Goal: Task Accomplishment & Management: Complete application form

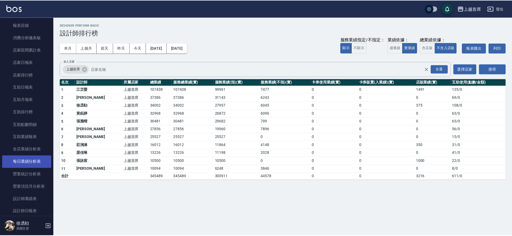
scroll to position [100, 0]
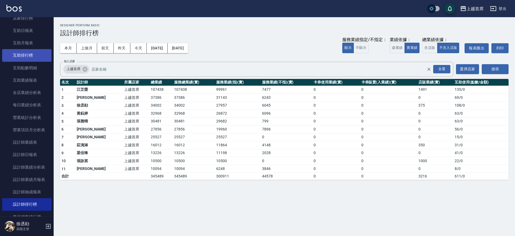
click at [34, 56] on link "互助排行榜" at bounding box center [26, 55] width 49 height 12
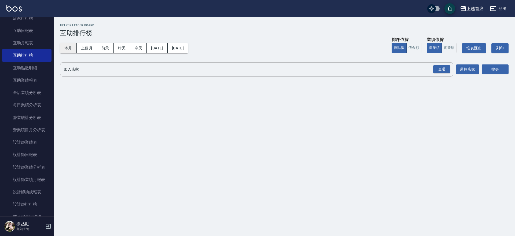
drag, startPoint x: 70, startPoint y: 46, endPoint x: 74, endPoint y: 47, distance: 3.6
click at [71, 46] on button "本月" at bounding box center [68, 48] width 17 height 10
click at [429, 66] on input "加入店家" at bounding box center [252, 69] width 380 height 9
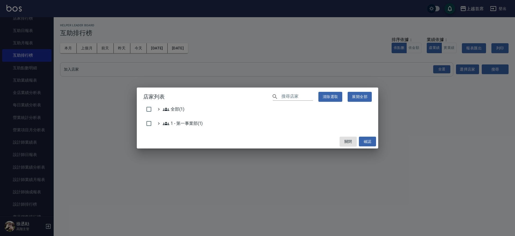
drag, startPoint x: 429, startPoint y: 66, endPoint x: 452, endPoint y: 72, distance: 23.3
click at [450, 71] on div "店家列表 ​ 清除選取 展開全部 全部(1) 1 - 第一事業部(1) 關閉 確認" at bounding box center [257, 118] width 515 height 236
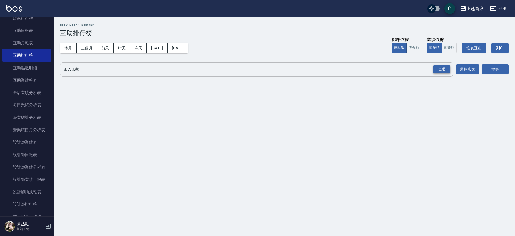
click at [439, 68] on div "全選" at bounding box center [441, 69] width 17 height 8
click at [493, 69] on button "搜尋" at bounding box center [494, 70] width 27 height 10
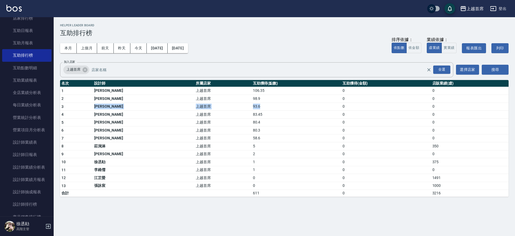
drag, startPoint x: 81, startPoint y: 103, endPoint x: 286, endPoint y: 106, distance: 205.0
click at [286, 106] on tr "3 [PERSON_NAME] 上越首席 93.6 0 0" at bounding box center [284, 106] width 448 height 8
click at [194, 176] on td "上越首席" at bounding box center [222, 178] width 57 height 8
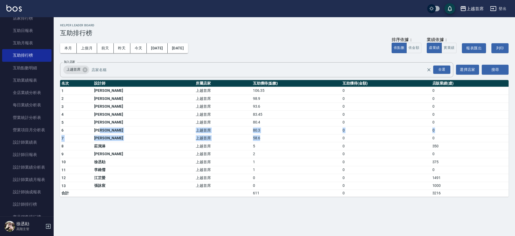
drag, startPoint x: 181, startPoint y: 131, endPoint x: 268, endPoint y: 139, distance: 86.9
click at [268, 139] on tbody "1 [PERSON_NAME]首席 106.35 0 0 2 [PERSON_NAME]首席 98.9 0 0 3 [PERSON_NAME] 上越首席 93…" at bounding box center [284, 142] width 448 height 110
click at [268, 139] on td "58.6" at bounding box center [296, 138] width 90 height 8
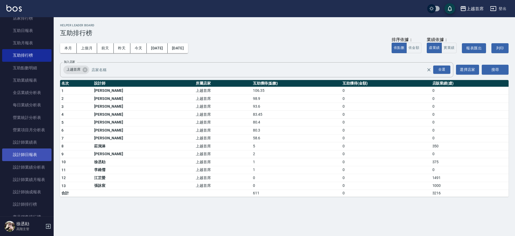
click at [13, 155] on link "設計師日報表" at bounding box center [26, 154] width 49 height 12
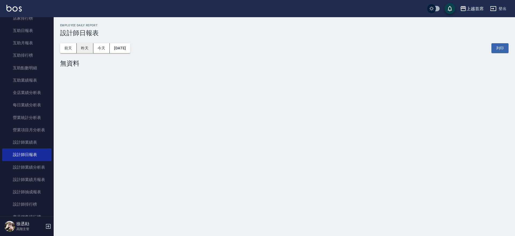
click at [87, 50] on button "昨天" at bounding box center [85, 48] width 17 height 10
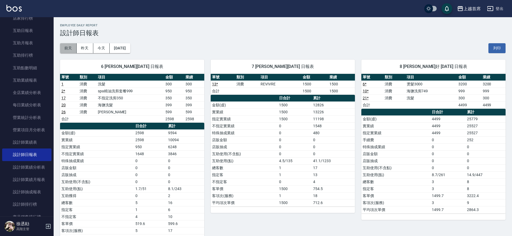
click at [69, 47] on button "前天" at bounding box center [68, 48] width 17 height 10
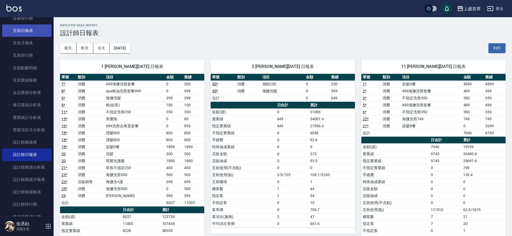
click at [24, 27] on link "互助日報表" at bounding box center [26, 30] width 49 height 12
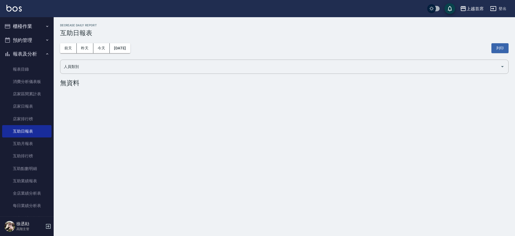
click at [38, 27] on button "櫃檯作業" at bounding box center [26, 26] width 49 height 14
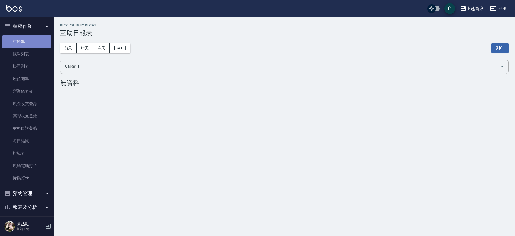
click at [38, 41] on link "打帳單" at bounding box center [26, 41] width 49 height 12
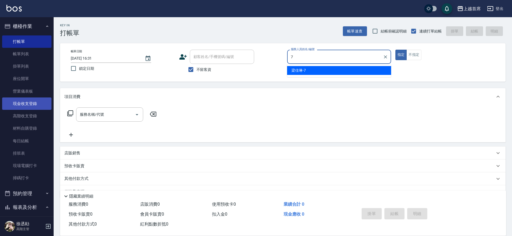
type input "[PERSON_NAME]-7"
type button "true"
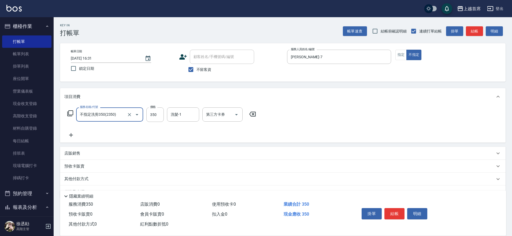
type input "不指定洗剪350(2350)"
type input "[PERSON_NAME]-77"
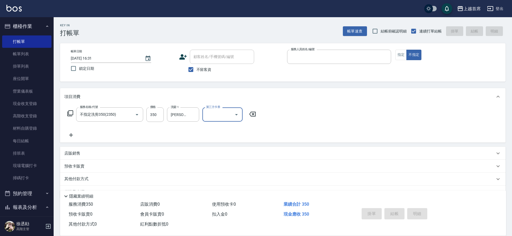
type input "2"
type input "[DATE] 16:32"
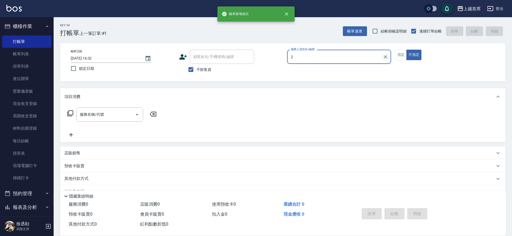
click at [387, 55] on icon "Clear" at bounding box center [385, 56] width 5 height 5
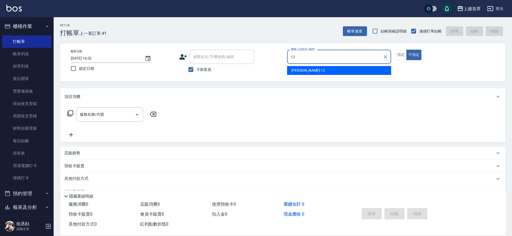
type input "[PERSON_NAME]-12"
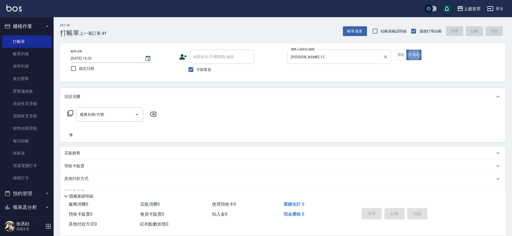
type button "false"
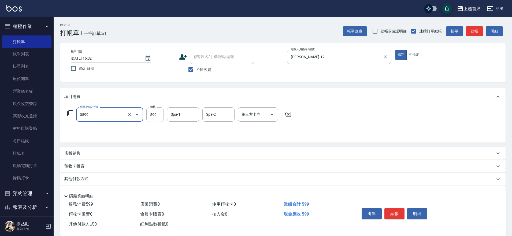
type input "[PERSON_NAME]spa(0599)"
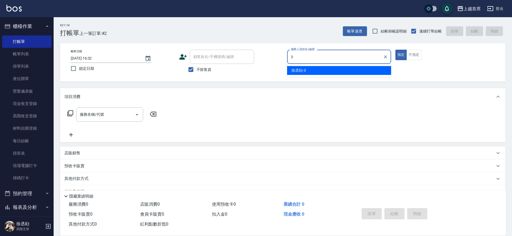
type input "[PERSON_NAME]-3"
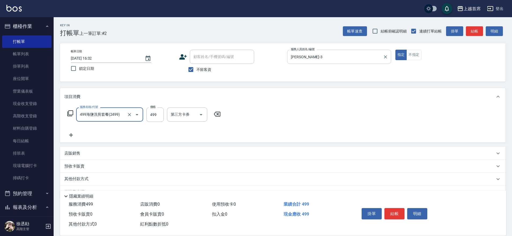
type input "499海鹽洗剪套餐(2499)"
type input "[PERSON_NAME]-77"
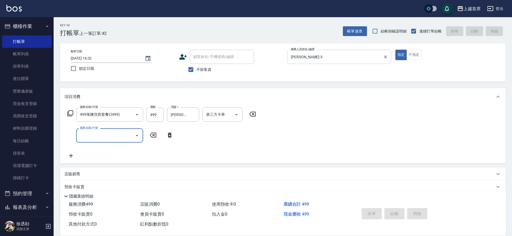
type input "[DATE] 16:33"
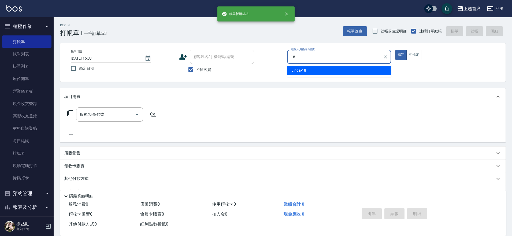
type input "Linda-18"
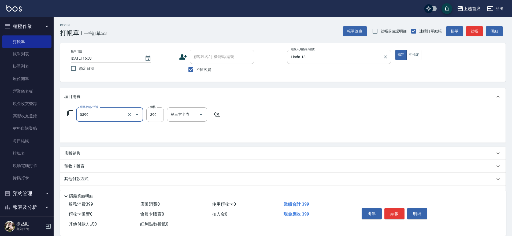
type input "海鹽洗髮(0399)"
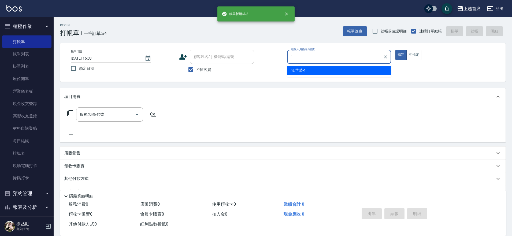
type input "[PERSON_NAME]-1"
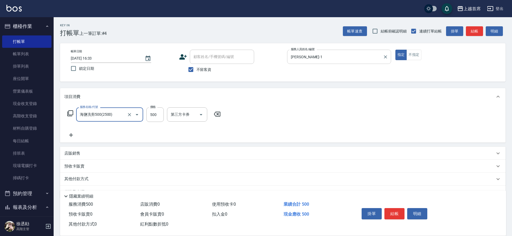
type input "海鹽洗剪500(2500)"
type input "2"
type input "[PERSON_NAME]-34"
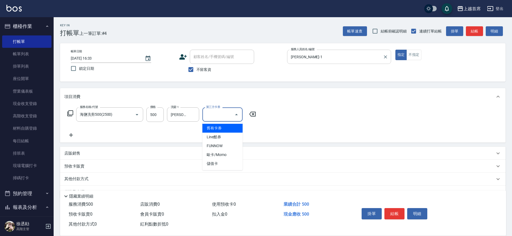
type input "舊有卡券"
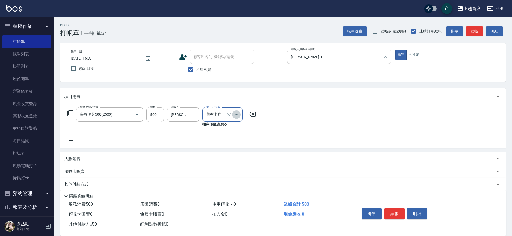
click at [232, 113] on button "Open" at bounding box center [236, 114] width 9 height 9
click at [232, 113] on button "Close" at bounding box center [236, 114] width 9 height 9
click at [228, 114] on icon "Clear" at bounding box center [228, 114] width 3 height 3
click at [350, 131] on div "服務名稱/代號 海鹽洗剪500(2500) 服務名稱/代號 價格 500 價格 洗髮-1 [PERSON_NAME]-34 洗髮-1 第三方卡券 第三方卡券" at bounding box center [282, 123] width 445 height 37
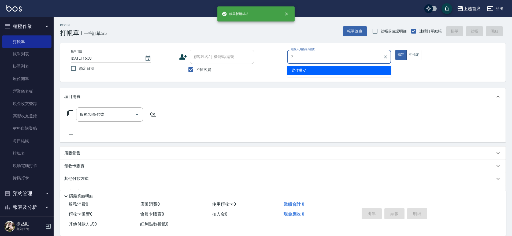
type input "[PERSON_NAME]-7"
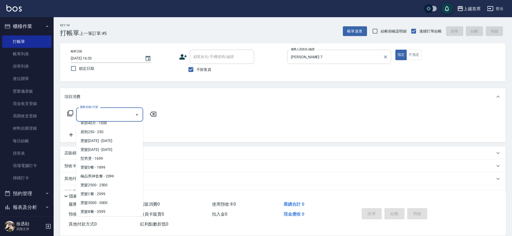
scroll to position [385, 0]
type input "燙髮B餐(33599)"
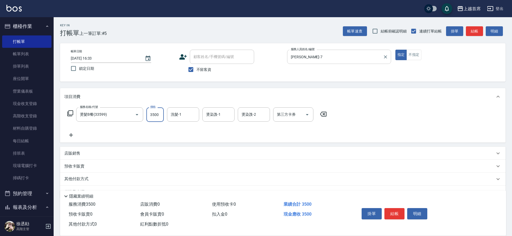
type input "3500"
type input "[PERSON_NAME]-77"
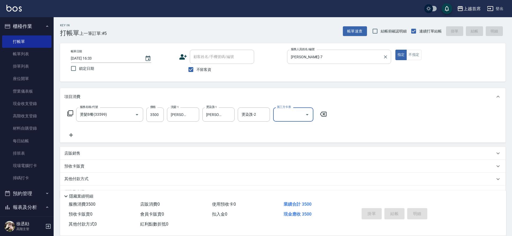
type input "[DATE] 16:34"
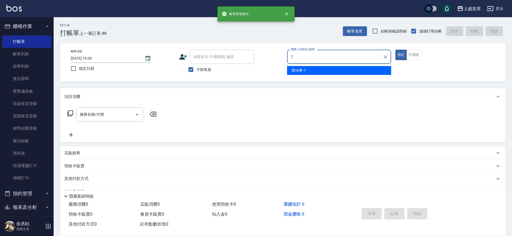
type input "[PERSON_NAME]-7"
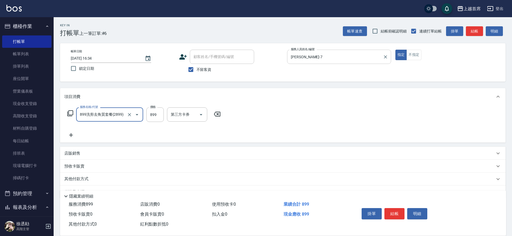
type input "899洗剪去角質套餐(2899)"
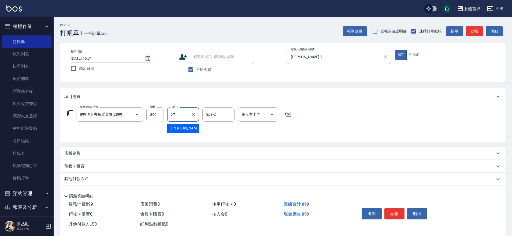
type input "[PERSON_NAME]-27"
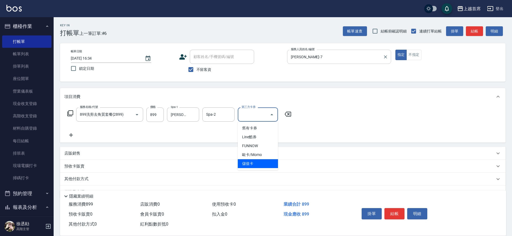
type input "儲值卡"
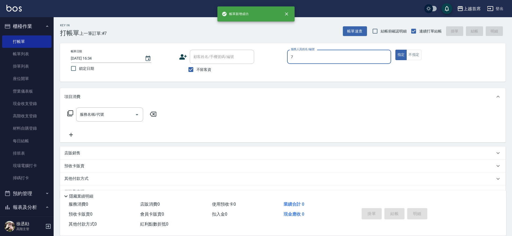
type input "[PERSON_NAME]-7"
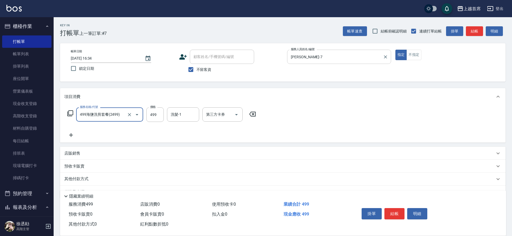
type input "499海鹽洗剪套餐(2499)"
type input "[PERSON_NAME]-27"
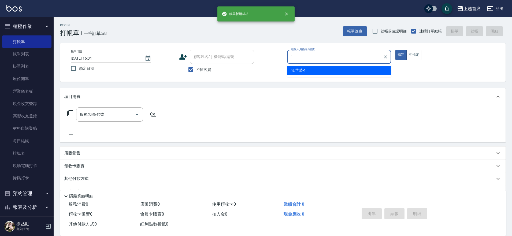
type input "[PERSON_NAME]-1"
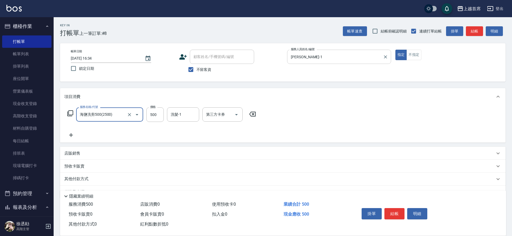
type input "海鹽洗剪500(2500)"
type input "[PERSON_NAME]-34"
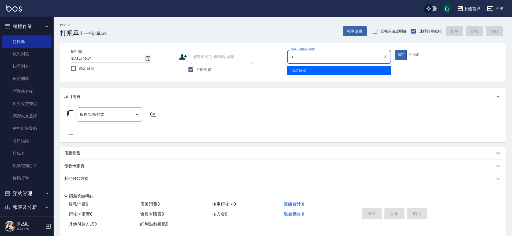
type input "[PERSON_NAME]-3"
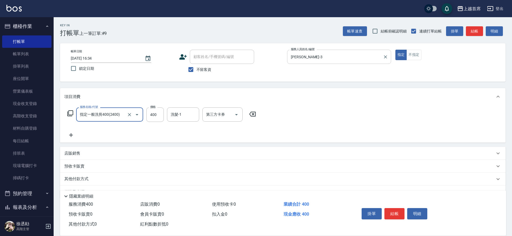
type input "指定一般洗剪400(2400)"
type input "450"
type input "[PERSON_NAME]-23"
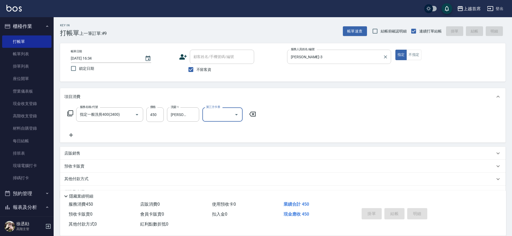
type input "[DATE] 16:35"
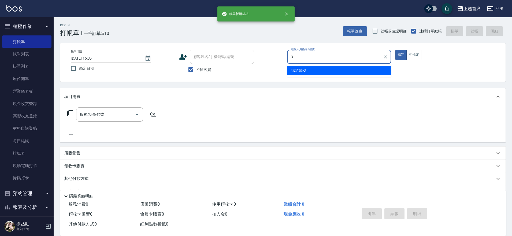
type input "[PERSON_NAME]-3"
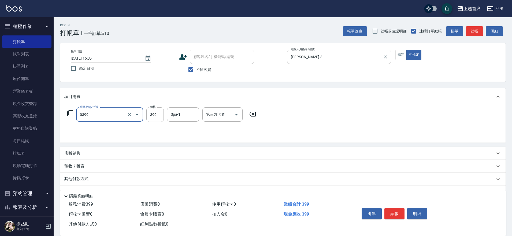
type input "海鹽洗髮(0399)"
type input "[PERSON_NAME]-27"
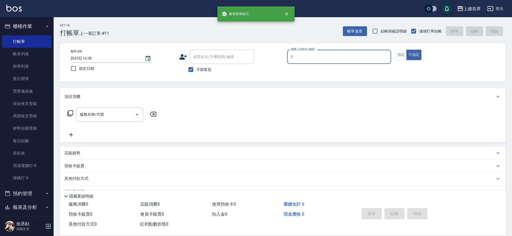
type input "[PERSON_NAME]-1"
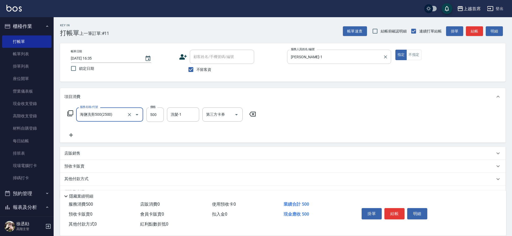
type input "海鹽洗剪500(2500)"
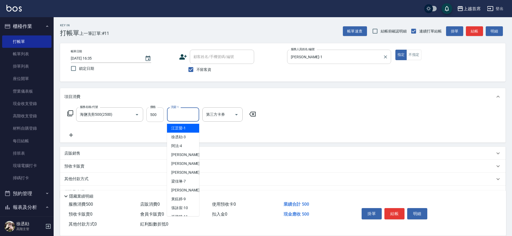
drag, startPoint x: 176, startPoint y: 111, endPoint x: 163, endPoint y: 107, distance: 14.0
click at [177, 111] on input "洗髮-1" at bounding box center [182, 114] width 27 height 9
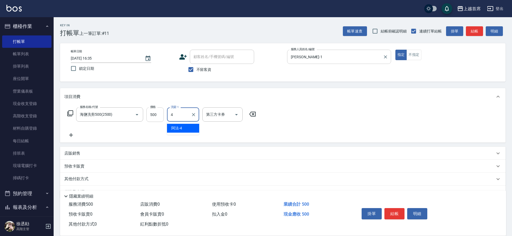
type input "阿法-4"
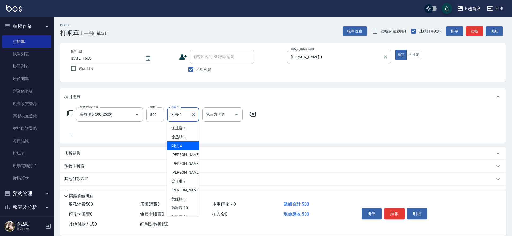
drag, startPoint x: 187, startPoint y: 114, endPoint x: 192, endPoint y: 114, distance: 5.1
click at [190, 114] on div "阿法-4 洗髮-1" at bounding box center [183, 114] width 32 height 14
click at [195, 114] on icon "Clear" at bounding box center [193, 114] width 5 height 5
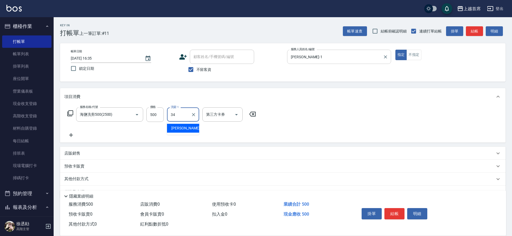
type input "[PERSON_NAME]-34"
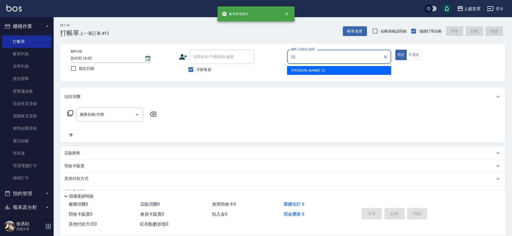
type input "[PERSON_NAME]-12"
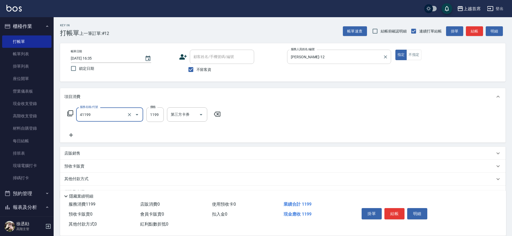
type input "長髮染髮(41199)"
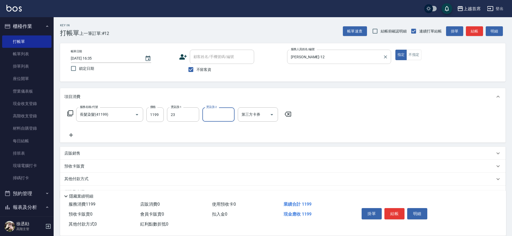
type input "[PERSON_NAME]-23"
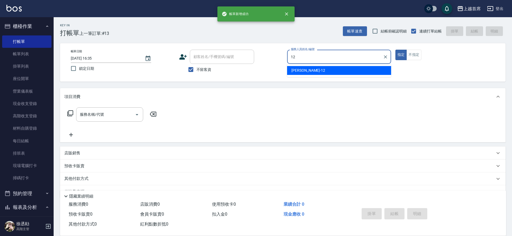
type input "[PERSON_NAME]-12"
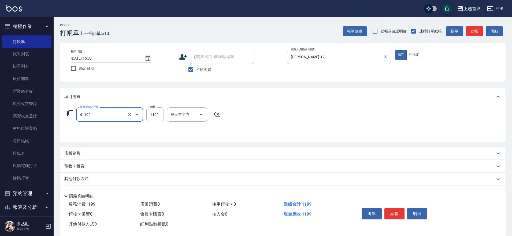
type input "長髮染髮(41199)"
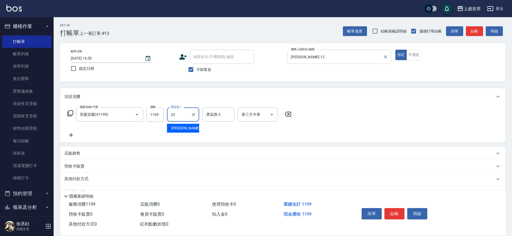
type input "[PERSON_NAME]-23"
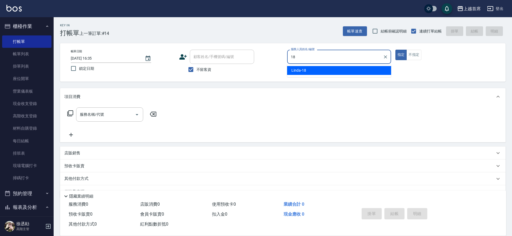
type input "Linda-18"
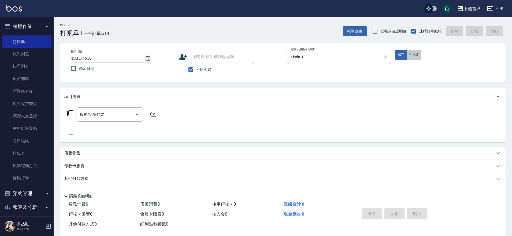
click at [414, 55] on button "不指定" at bounding box center [413, 55] width 15 height 10
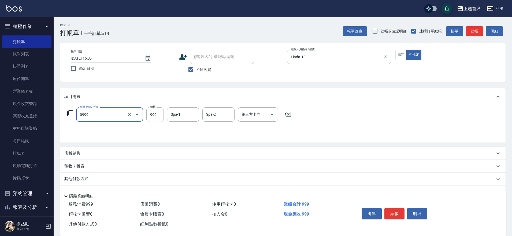
type input "REVIVRE(0999)"
type input "[PERSON_NAME]-39"
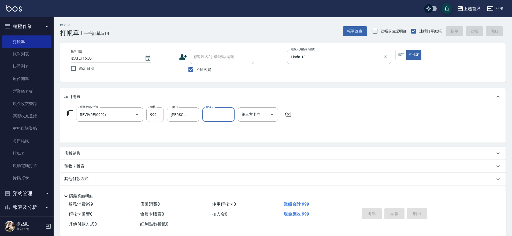
type input "[DATE] 16:36"
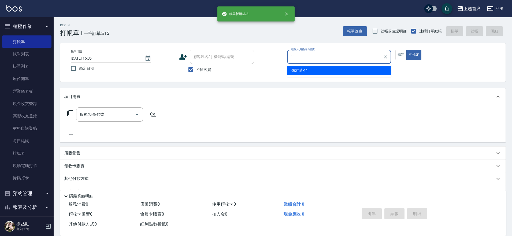
type input "[PERSON_NAME]-11"
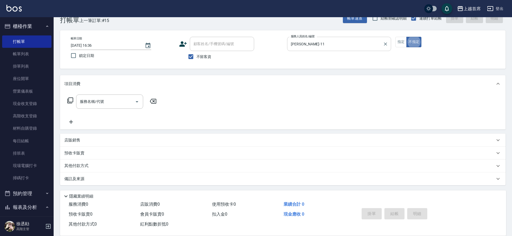
scroll to position [13, 0]
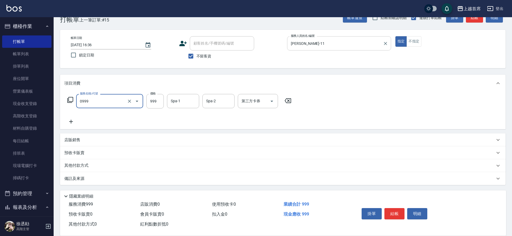
type input "REVIVRE(0999)"
click at [152, 99] on input "12200" at bounding box center [154, 101] width 17 height 14
click at [156, 100] on input "12200" at bounding box center [154, 101] width 17 height 14
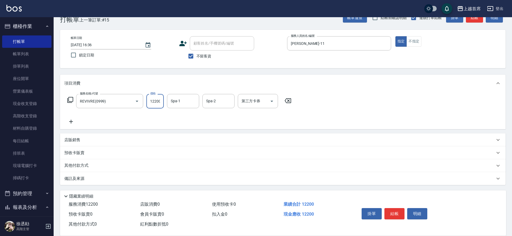
scroll to position [0, 1]
click at [156, 100] on input "12200" at bounding box center [154, 101] width 17 height 14
type input "1200"
type input "[PERSON_NAME]-20"
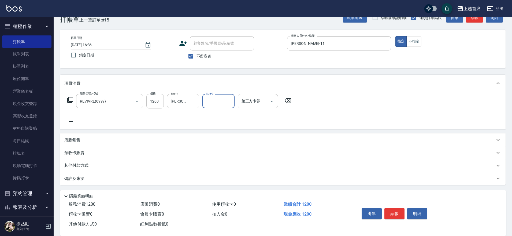
type input "2"
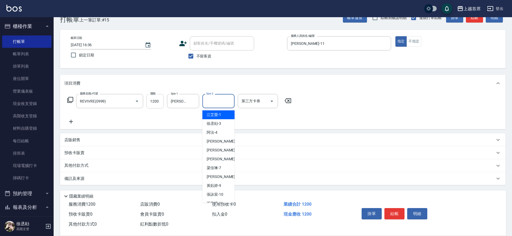
type input "[PERSON_NAME]-1"
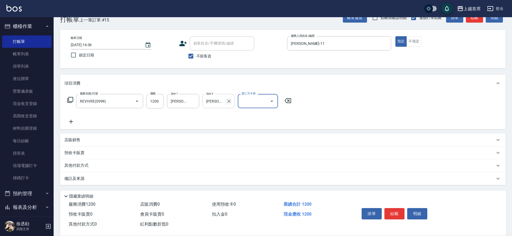
click at [230, 104] on button "Clear" at bounding box center [229, 101] width 8 height 8
click at [244, 102] on input "第三方卡券" at bounding box center [253, 100] width 27 height 9
click at [247, 153] on span "儲值卡" at bounding box center [258, 150] width 40 height 9
type input "儲值卡"
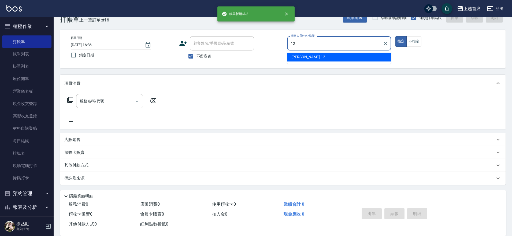
type input "[PERSON_NAME]-12"
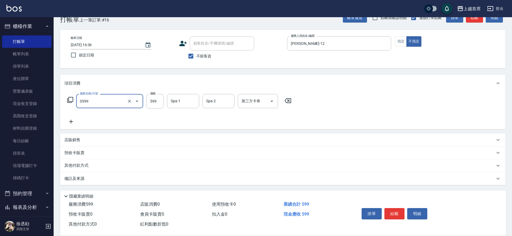
type input "[PERSON_NAME]spa(0599)"
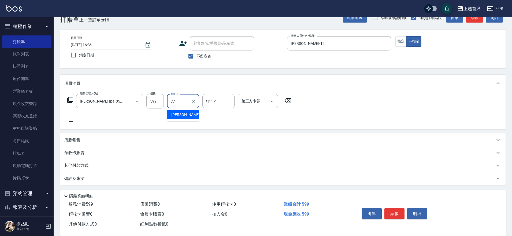
type input "[PERSON_NAME]-77"
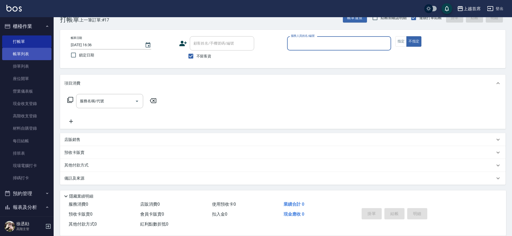
click at [11, 52] on link "帳單列表" at bounding box center [26, 54] width 49 height 12
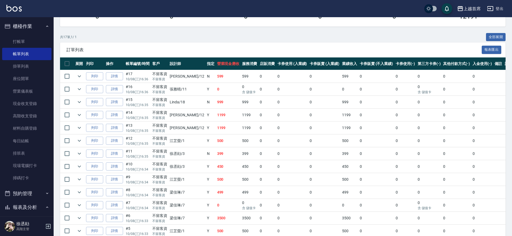
scroll to position [165, 0]
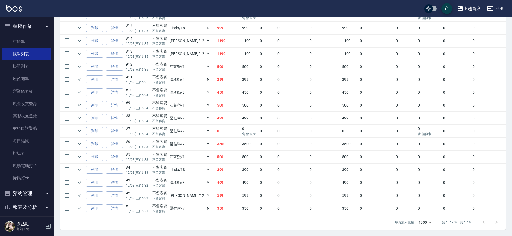
drag, startPoint x: 239, startPoint y: 101, endPoint x: 233, endPoint y: 156, distance: 55.6
click at [110, 145] on link "詳情" at bounding box center [114, 144] width 17 height 8
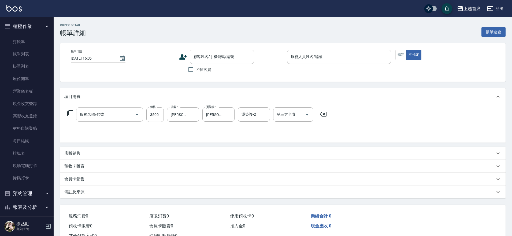
click at [112, 114] on input "服務名稱/代號" at bounding box center [106, 114] width 54 height 9
type input "[DATE] 16:33"
checkbox input "true"
type input "[PERSON_NAME]-7"
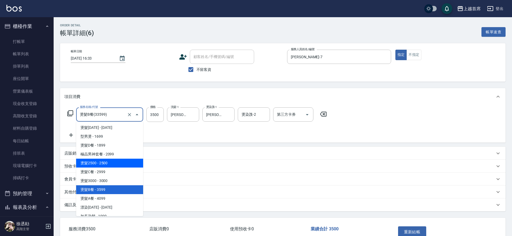
scroll to position [410, 0]
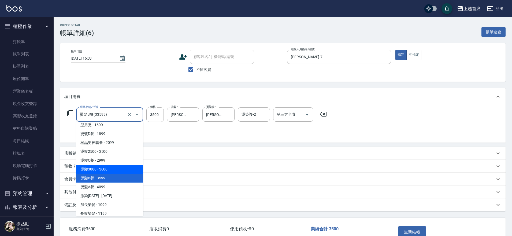
click at [122, 169] on span "燙髮3000 - 3000" at bounding box center [109, 169] width 67 height 9
type input "燙髮3000(33000)"
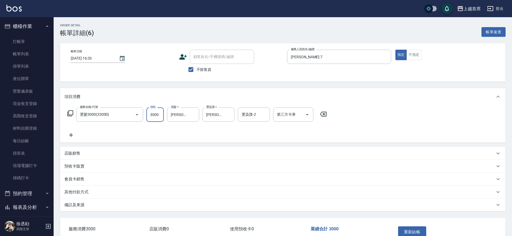
click at [151, 117] on input "3000" at bounding box center [154, 114] width 17 height 14
type input "3500"
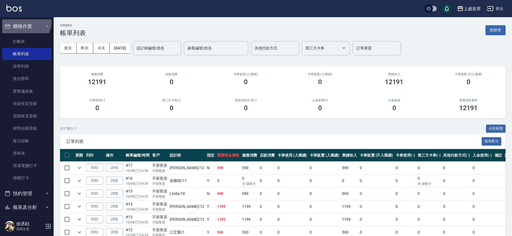
click at [23, 21] on button "櫃檯作業" at bounding box center [26, 26] width 49 height 14
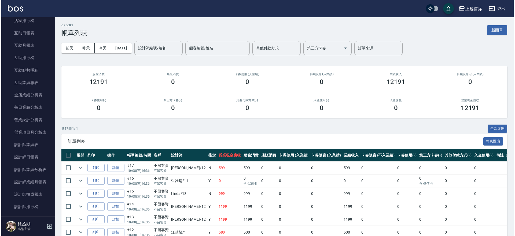
scroll to position [111, 0]
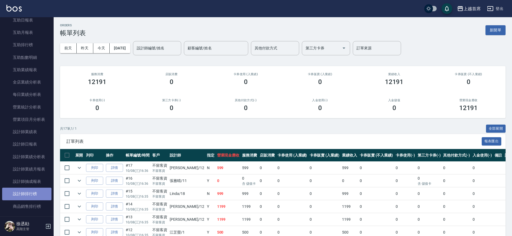
click at [43, 193] on link "設計師排行榜" at bounding box center [26, 193] width 49 height 12
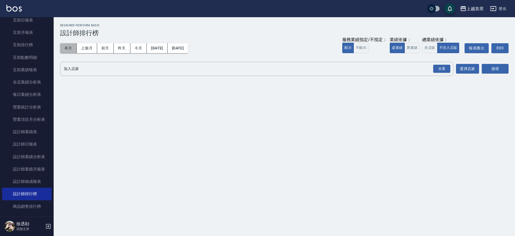
click at [70, 47] on button "本月" at bounding box center [68, 48] width 17 height 10
click at [411, 50] on button "實業績" at bounding box center [411, 48] width 15 height 10
click at [434, 68] on div "全選" at bounding box center [441, 69] width 17 height 8
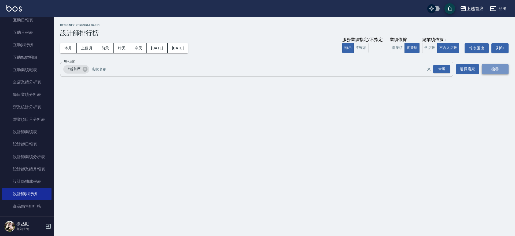
click at [490, 66] on button "搜尋" at bounding box center [494, 69] width 27 height 10
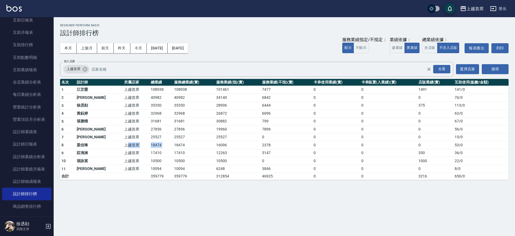
drag, startPoint x: 120, startPoint y: 146, endPoint x: 159, endPoint y: 147, distance: 39.4
click at [159, 147] on tr "8 [PERSON_NAME]首席 18474 18474 16096 2378 0 0 0 53 / 0" at bounding box center [284, 145] width 448 height 8
click at [173, 147] on td "18474" at bounding box center [194, 145] width 42 height 8
click at [143, 51] on button "今天" at bounding box center [138, 48] width 17 height 10
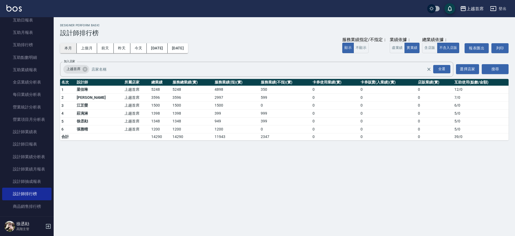
click at [73, 51] on button "本月" at bounding box center [68, 48] width 17 height 10
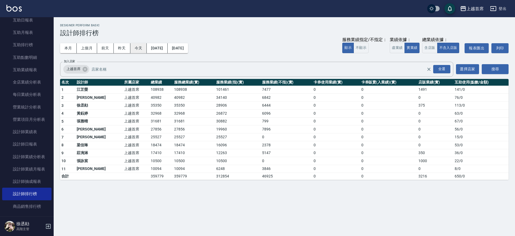
click at [131, 48] on button "今天" at bounding box center [138, 48] width 17 height 10
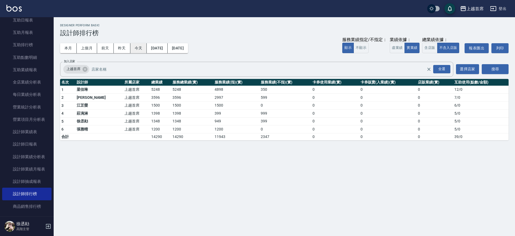
click at [137, 49] on button "今天" at bounding box center [138, 48] width 17 height 10
click at [139, 47] on button "今天" at bounding box center [138, 48] width 17 height 10
click at [140, 45] on button "今天" at bounding box center [138, 48] width 17 height 10
